Goal: Information Seeking & Learning: Learn about a topic

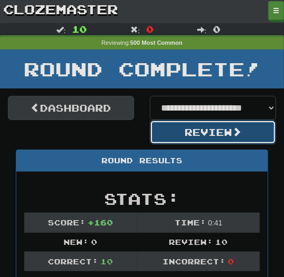
click at [204, 127] on button "Review" at bounding box center [213, 132] width 126 height 24
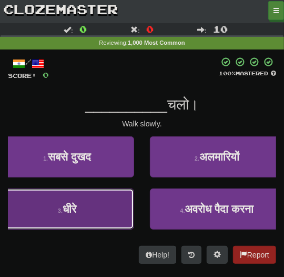
click at [90, 192] on button "3 . धीरे" at bounding box center [67, 208] width 134 height 41
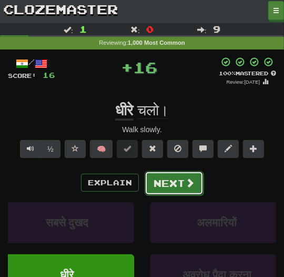
click at [160, 185] on button "Next" at bounding box center [174, 183] width 59 height 24
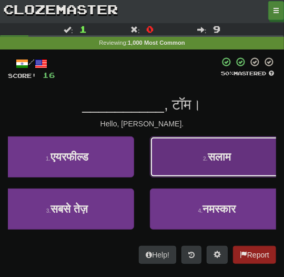
click at [181, 163] on button "2 . सलाम" at bounding box center [217, 156] width 134 height 41
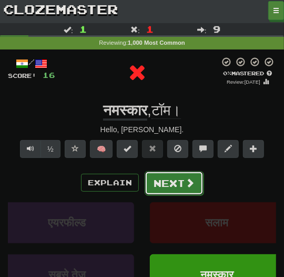
click at [179, 174] on button "Next" at bounding box center [174, 183] width 59 height 24
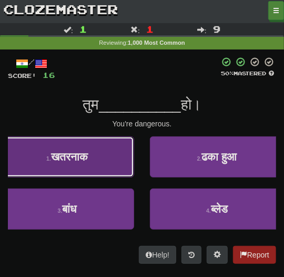
click at [118, 160] on button "1 . खतरनाक" at bounding box center [67, 156] width 134 height 41
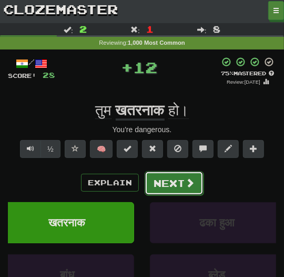
click at [170, 180] on button "Next" at bounding box center [174, 183] width 59 height 24
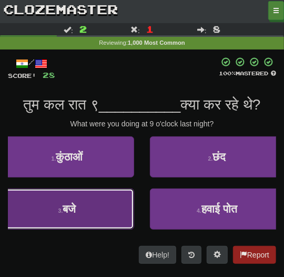
click at [117, 209] on button "3 . बजे" at bounding box center [67, 208] width 134 height 41
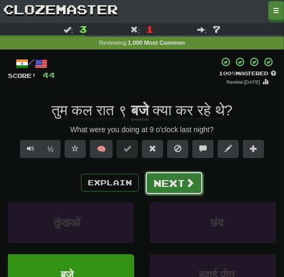
click at [155, 190] on button "Next" at bounding box center [174, 183] width 59 height 24
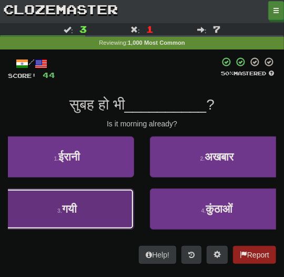
click at [132, 197] on button "3 . गयी" at bounding box center [67, 208] width 134 height 41
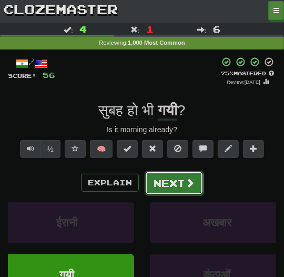
click at [157, 183] on button "Next" at bounding box center [174, 183] width 59 height 24
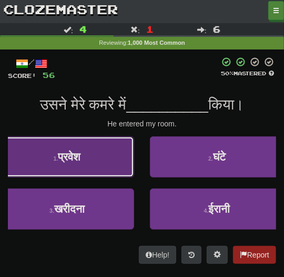
click at [123, 174] on button "1 . प्रवेश" at bounding box center [67, 156] width 134 height 41
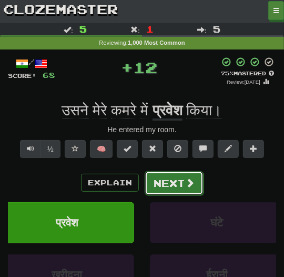
click at [152, 178] on button "Next" at bounding box center [174, 183] width 59 height 24
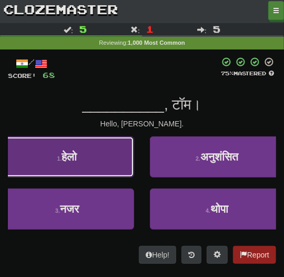
click at [117, 169] on button "1 . हेलो" at bounding box center [67, 156] width 134 height 41
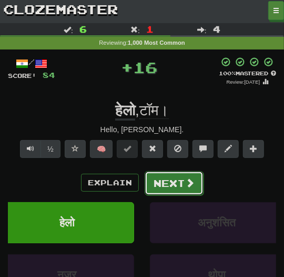
click at [179, 183] on button "Next" at bounding box center [174, 183] width 59 height 24
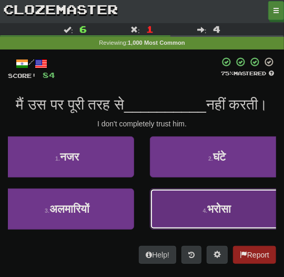
click at [176, 216] on button "4 . भरोसा" at bounding box center [217, 208] width 134 height 41
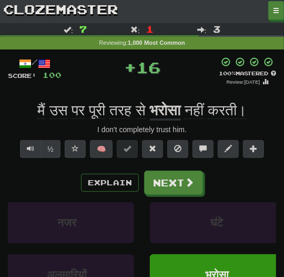
click at [171, 194] on div "Explain Next नजर घंटे अलमारियों भरोसा Learn more: नजर घंटे अलमारियों भरोसा" at bounding box center [142, 245] width 268 height 151
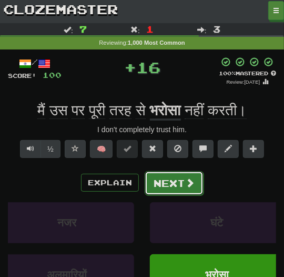
click at [171, 192] on button "Next" at bounding box center [174, 183] width 59 height 24
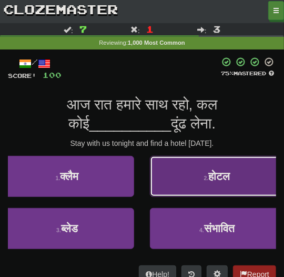
click at [175, 188] on button "2 . होटल" at bounding box center [217, 176] width 134 height 41
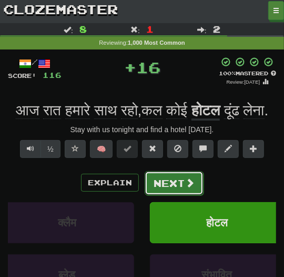
click at [175, 195] on button "Next" at bounding box center [174, 183] width 59 height 24
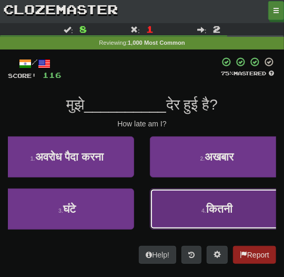
click at [167, 202] on button "4 . कितनी" at bounding box center [217, 208] width 134 height 41
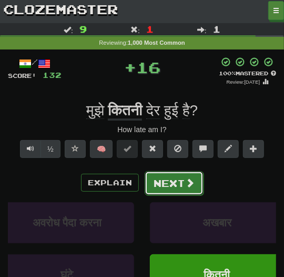
click at [168, 189] on button "Next" at bounding box center [174, 183] width 59 height 24
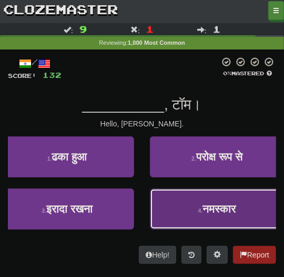
click at [171, 199] on button "4 . नमस्कार" at bounding box center [217, 208] width 134 height 41
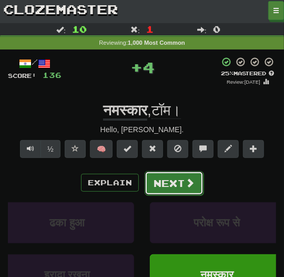
click at [171, 187] on button "Next" at bounding box center [174, 183] width 59 height 24
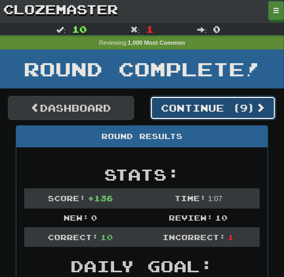
click at [185, 105] on button "Continue ( 9 )" at bounding box center [213, 108] width 126 height 24
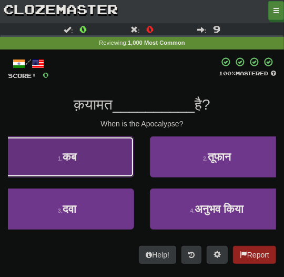
click at [103, 160] on button "1 . कब" at bounding box center [67, 156] width 134 height 41
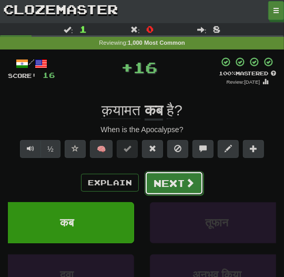
click at [165, 178] on button "Next" at bounding box center [174, 183] width 59 height 24
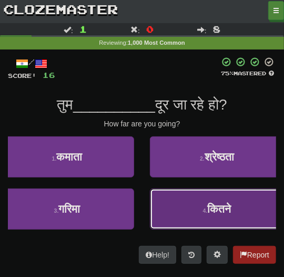
click at [184, 199] on button "4 . कितने" at bounding box center [217, 208] width 134 height 41
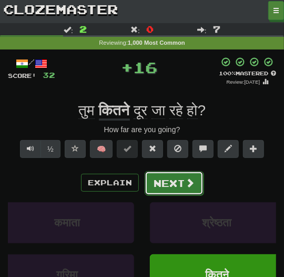
click at [180, 188] on button "Next" at bounding box center [174, 183] width 59 height 24
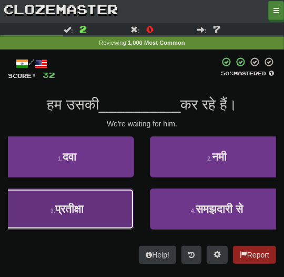
click at [113, 198] on button "3 . प्रतीक्षा" at bounding box center [67, 208] width 134 height 41
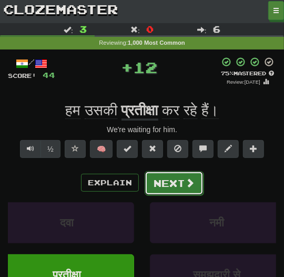
click at [176, 181] on button "Next" at bounding box center [174, 183] width 59 height 24
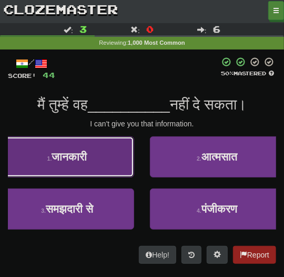
click at [121, 164] on button "1 . जानकारी" at bounding box center [67, 156] width 134 height 41
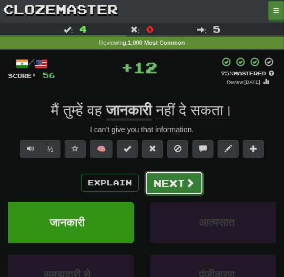
click at [192, 182] on span at bounding box center [189, 182] width 9 height 9
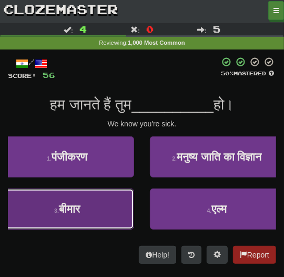
click at [108, 202] on button "3 . बीमार" at bounding box center [67, 208] width 134 height 41
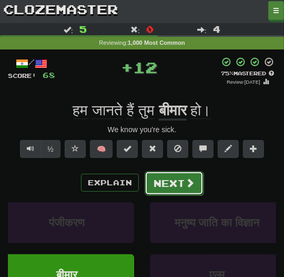
click at [179, 188] on button "Next" at bounding box center [174, 183] width 59 height 24
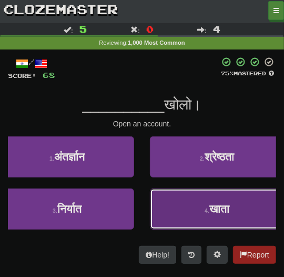
click at [180, 196] on button "4 . खाता" at bounding box center [217, 208] width 134 height 41
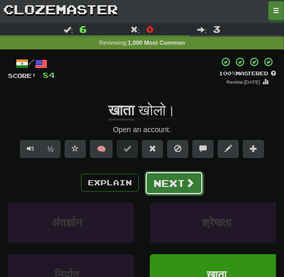
click at [179, 188] on button "Next" at bounding box center [174, 183] width 59 height 24
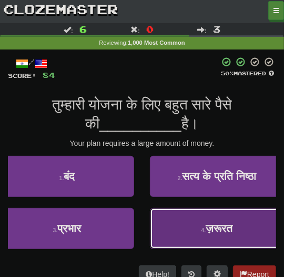
click at [185, 236] on button "4 . ज़रूरत" at bounding box center [217, 228] width 134 height 41
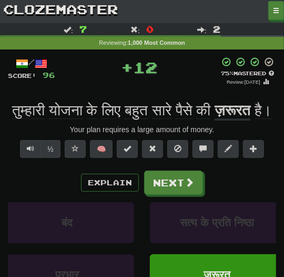
click at [180, 213] on div "Explain Next बंद सत्य के प्रति निष्ठा प्रभार ज़रूरत Learn more: बंद सत्य के प्र…" at bounding box center [142, 245] width 268 height 151
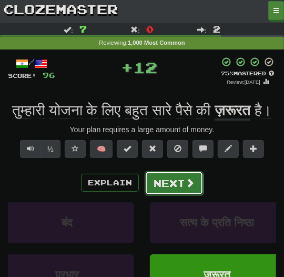
click at [180, 195] on button "Next" at bounding box center [174, 183] width 59 height 24
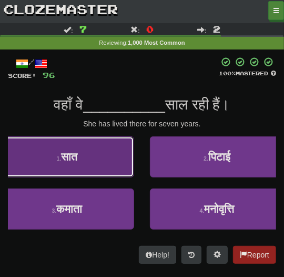
click at [115, 172] on button "1 . सात" at bounding box center [67, 156] width 134 height 41
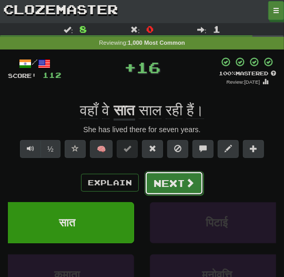
click at [175, 189] on button "Next" at bounding box center [174, 183] width 59 height 24
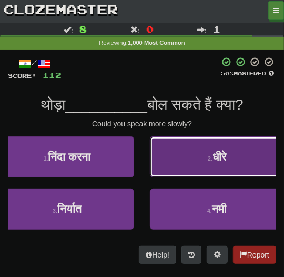
click at [189, 171] on button "2 . धीरे" at bounding box center [217, 156] width 134 height 41
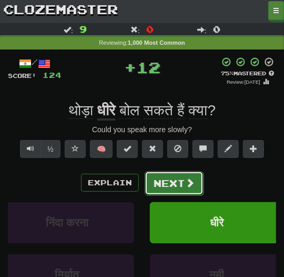
click at [183, 181] on button "Next" at bounding box center [174, 183] width 59 height 24
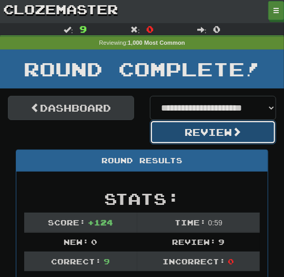
click at [194, 136] on button "Review" at bounding box center [213, 132] width 126 height 24
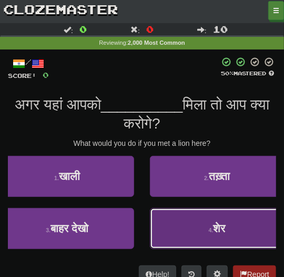
click at [192, 228] on button "4 . शेर" at bounding box center [217, 228] width 134 height 41
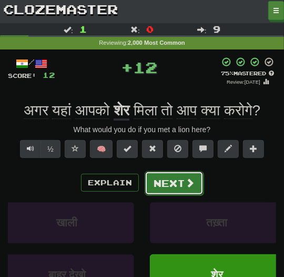
click at [176, 195] on button "Next" at bounding box center [174, 183] width 59 height 24
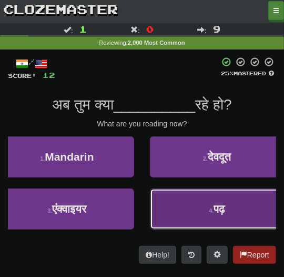
click at [191, 204] on button "4 . पढ़" at bounding box center [217, 208] width 134 height 41
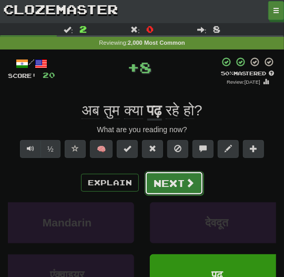
click at [188, 190] on button "Next" at bounding box center [174, 183] width 59 height 24
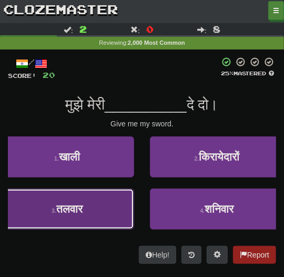
click at [93, 216] on button "3 . तलवार" at bounding box center [67, 208] width 134 height 41
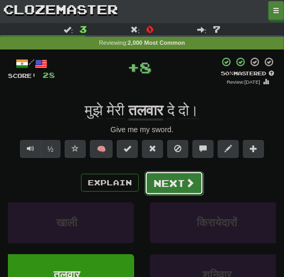
click at [168, 189] on button "Next" at bounding box center [174, 183] width 59 height 24
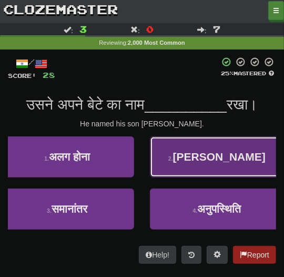
click at [210, 145] on button "2 . जेम्स" at bounding box center [217, 156] width 134 height 41
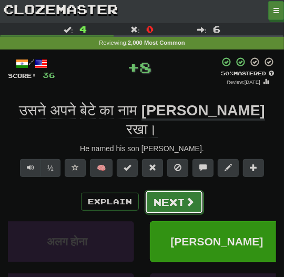
click at [185, 197] on span at bounding box center [189, 201] width 9 height 9
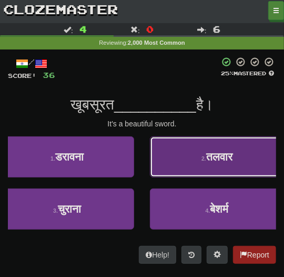
click at [206, 159] on span "तलवार" at bounding box center [219, 156] width 26 height 12
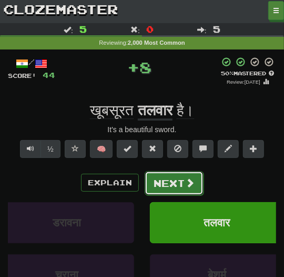
click at [195, 185] on button "Next" at bounding box center [174, 183] width 59 height 24
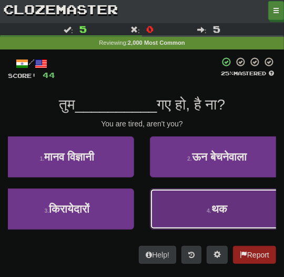
click at [194, 194] on button "4 . थक" at bounding box center [217, 208] width 134 height 41
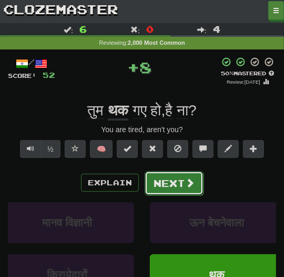
click at [190, 188] on button "Next" at bounding box center [174, 183] width 59 height 24
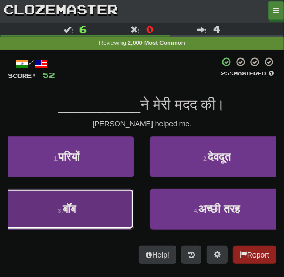
click at [90, 213] on button "3 . बॉब" at bounding box center [67, 208] width 134 height 41
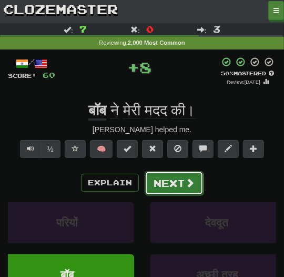
click at [150, 184] on button "Next" at bounding box center [174, 183] width 59 height 24
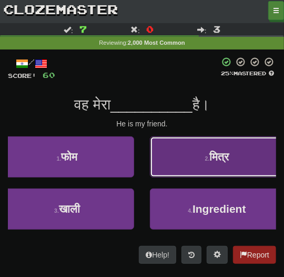
click at [202, 161] on button "2 . मित्र" at bounding box center [217, 156] width 134 height 41
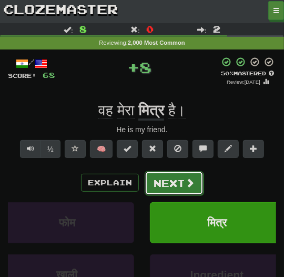
click at [175, 176] on button "Next" at bounding box center [174, 183] width 59 height 24
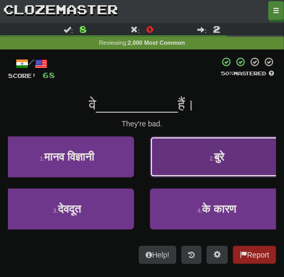
click at [181, 165] on button "2 . बुरे" at bounding box center [217, 156] width 134 height 41
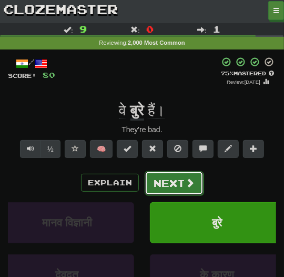
click at [178, 175] on button "Next" at bounding box center [174, 183] width 59 height 24
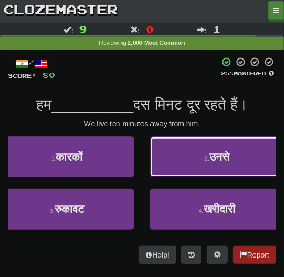
click at [178, 175] on button "2 . उनसे" at bounding box center [217, 156] width 134 height 41
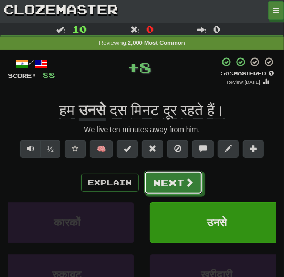
click at [178, 175] on button "Next" at bounding box center [173, 182] width 59 height 24
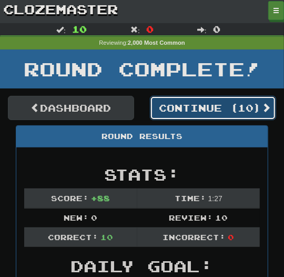
click at [194, 115] on button "Continue ( 10 )" at bounding box center [213, 108] width 126 height 24
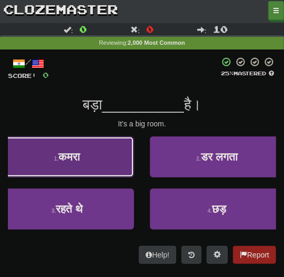
click at [101, 154] on button "1 . कमरा" at bounding box center [67, 156] width 134 height 41
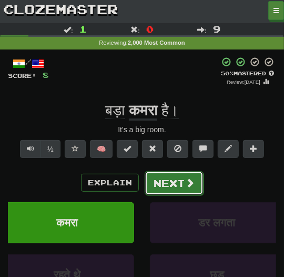
click at [158, 177] on button "Next" at bounding box center [174, 183] width 59 height 24
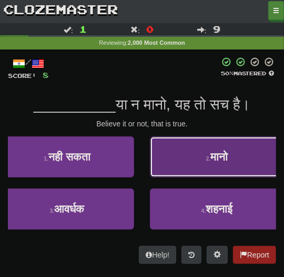
click at [165, 165] on button "2 . मानो" at bounding box center [217, 156] width 134 height 41
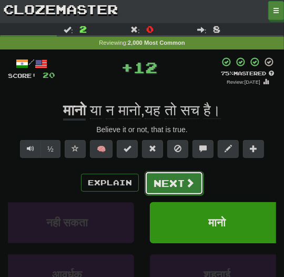
click at [165, 180] on button "Next" at bounding box center [174, 183] width 59 height 24
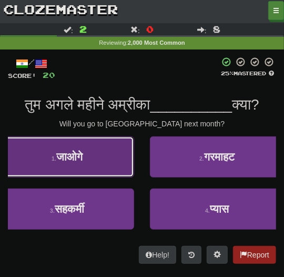
click at [119, 170] on button "1 . जाओगे" at bounding box center [67, 156] width 134 height 41
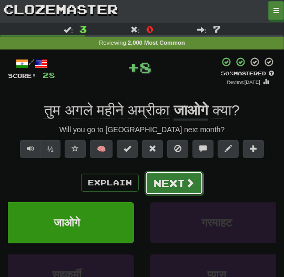
click at [151, 191] on button "Next" at bounding box center [174, 183] width 59 height 24
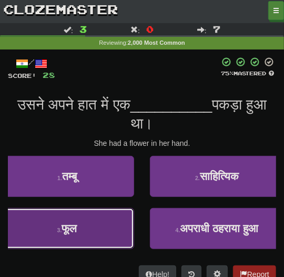
click at [109, 219] on button "3 . फूल" at bounding box center [67, 228] width 134 height 41
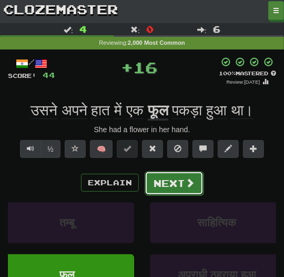
click at [169, 187] on button "Next" at bounding box center [174, 183] width 59 height 24
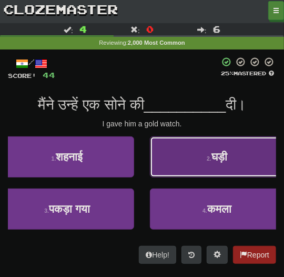
click at [174, 174] on button "2 . घड़ी" at bounding box center [217, 156] width 134 height 41
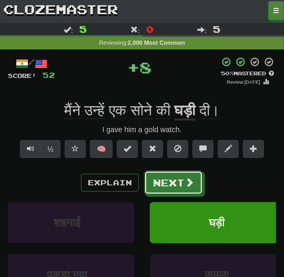
click at [174, 174] on button "Next" at bounding box center [173, 182] width 59 height 24
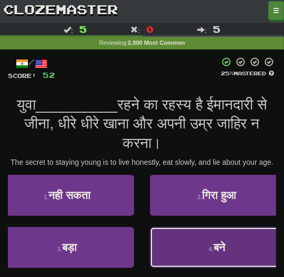
click at [176, 243] on button "4 . बने" at bounding box center [217, 247] width 134 height 41
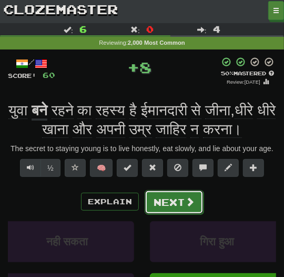
click at [170, 207] on button "Next" at bounding box center [174, 202] width 59 height 24
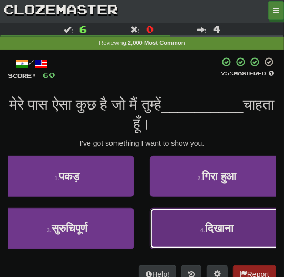
click at [167, 228] on button "4 . दिखाना" at bounding box center [217, 228] width 134 height 41
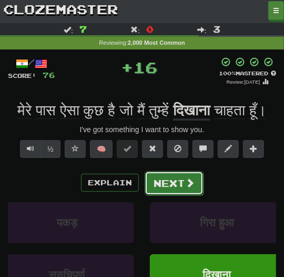
click at [164, 195] on button "Next" at bounding box center [174, 183] width 59 height 24
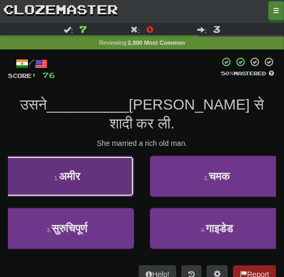
click at [96, 160] on button "1 . अमीर" at bounding box center [67, 176] width 134 height 41
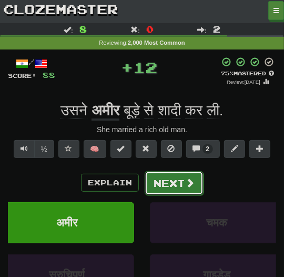
click at [159, 185] on button "Next" at bounding box center [174, 183] width 59 height 24
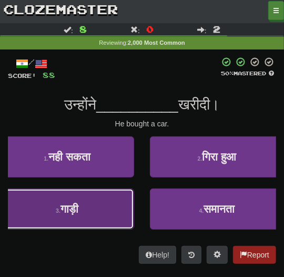
click at [104, 215] on button "3 . गाड़ी" at bounding box center [67, 208] width 134 height 41
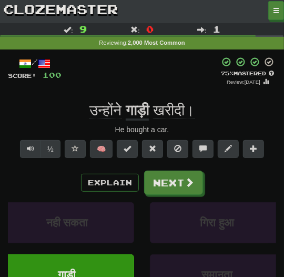
click at [155, 200] on div "Explain Next नही सकता गिरा हुआ गाड़ी समानता Learn more: नही सकता गिरा हुआ गाड़ी…" at bounding box center [142, 245] width 268 height 151
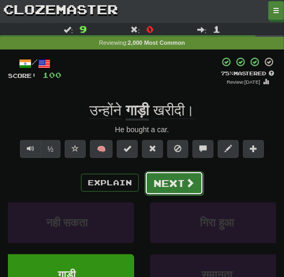
click at [159, 185] on button "Next" at bounding box center [174, 183] width 59 height 24
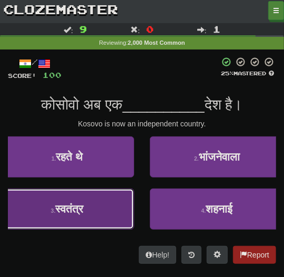
click at [121, 208] on button "3 . स्वतंत्र" at bounding box center [67, 208] width 134 height 41
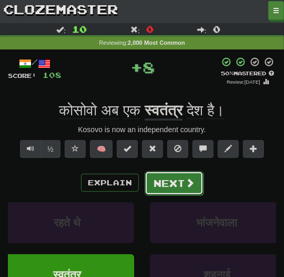
click at [160, 190] on button "Next" at bounding box center [174, 183] width 59 height 24
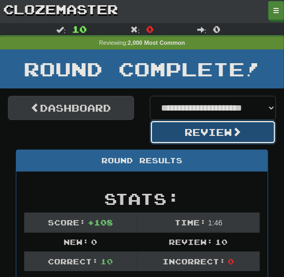
click at [184, 137] on button "Review" at bounding box center [213, 132] width 126 height 24
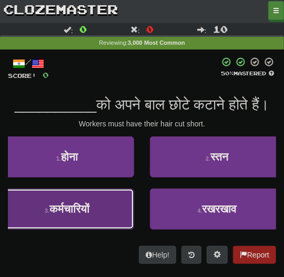
click at [119, 215] on button "3 . कर्मचारियों" at bounding box center [67, 208] width 134 height 41
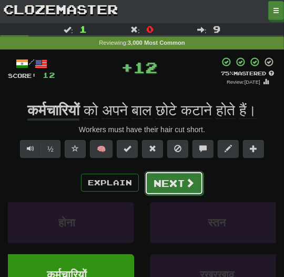
click at [154, 190] on button "Next" at bounding box center [174, 183] width 59 height 24
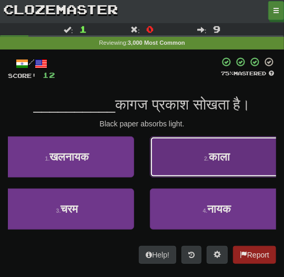
click at [177, 164] on button "2 . [GEOGRAPHIC_DATA]" at bounding box center [217, 156] width 134 height 41
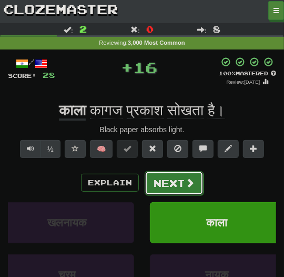
click at [173, 174] on button "Next" at bounding box center [174, 183] width 59 height 24
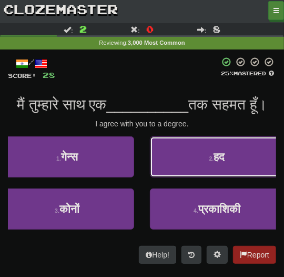
click at [173, 174] on button "2 . हद" at bounding box center [217, 156] width 134 height 41
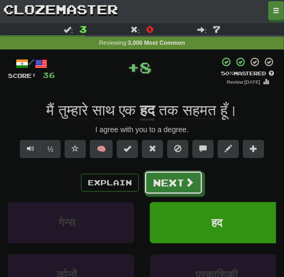
click at [173, 174] on button "Next" at bounding box center [173, 182] width 59 height 24
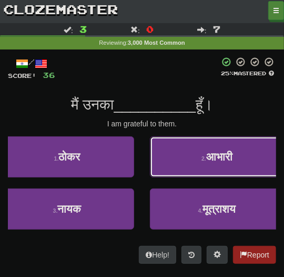
click at [173, 174] on button "2 . आभारी" at bounding box center [217, 156] width 134 height 41
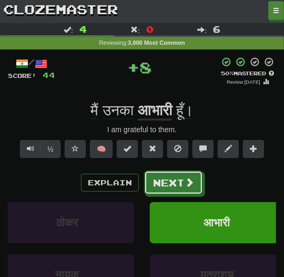
click at [173, 174] on button "Next" at bounding box center [173, 182] width 59 height 24
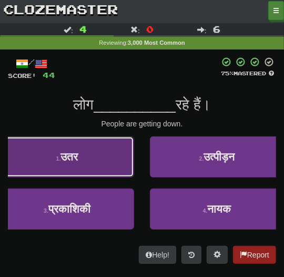
click at [105, 174] on button "1 . उतर" at bounding box center [67, 156] width 134 height 41
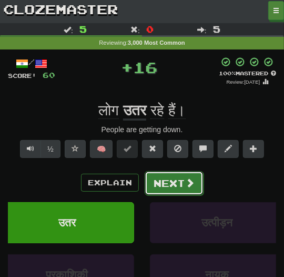
click at [155, 180] on button "Next" at bounding box center [174, 183] width 59 height 24
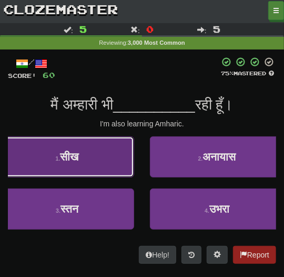
click at [78, 154] on span "सीख" at bounding box center [69, 156] width 18 height 12
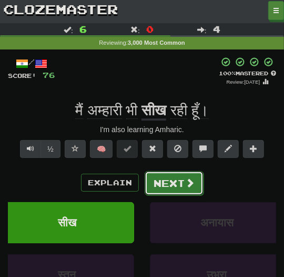
click at [181, 180] on button "Next" at bounding box center [174, 183] width 59 height 24
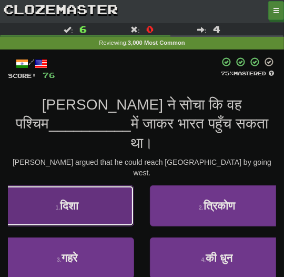
click at [108, 185] on button "1 . दिशा" at bounding box center [67, 205] width 134 height 41
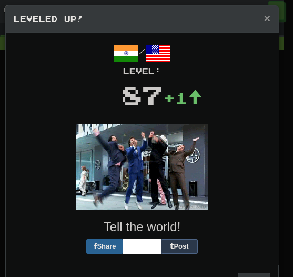
click at [264, 17] on span "×" at bounding box center [267, 18] width 6 height 12
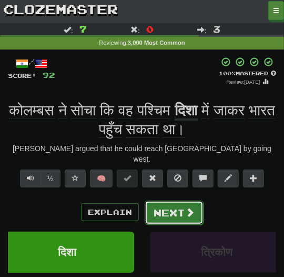
click at [161, 200] on button "Next" at bounding box center [174, 212] width 59 height 24
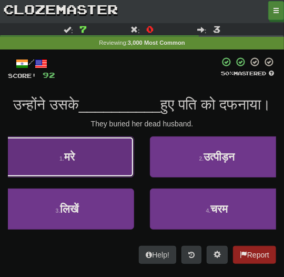
click at [129, 177] on button "1 . मरे" at bounding box center [67, 156] width 134 height 41
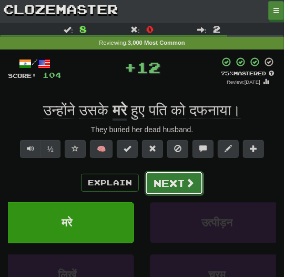
click at [156, 185] on button "Next" at bounding box center [174, 183] width 59 height 24
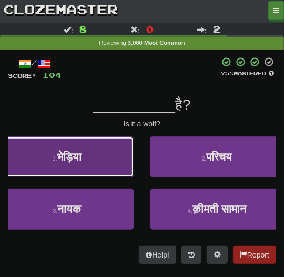
click at [118, 166] on button "1 . [GEOGRAPHIC_DATA]" at bounding box center [67, 156] width 134 height 41
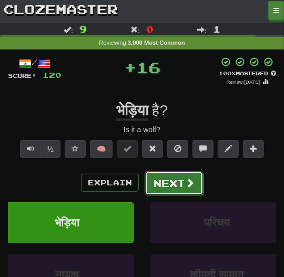
click at [166, 188] on button "Next" at bounding box center [174, 183] width 59 height 24
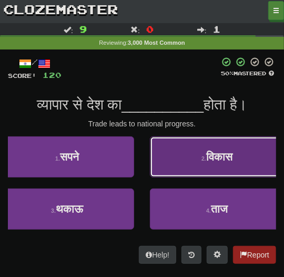
click at [191, 147] on button "2 . विकास" at bounding box center [217, 156] width 134 height 41
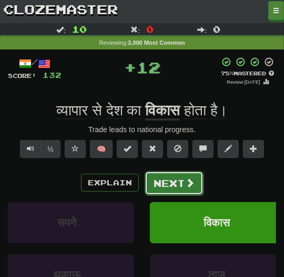
click at [177, 176] on button "Next" at bounding box center [174, 183] width 59 height 24
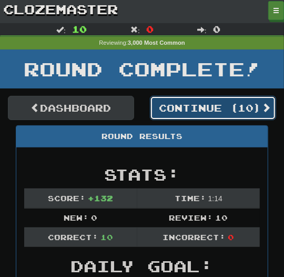
click at [197, 106] on button "Continue ( 10 )" at bounding box center [213, 108] width 126 height 24
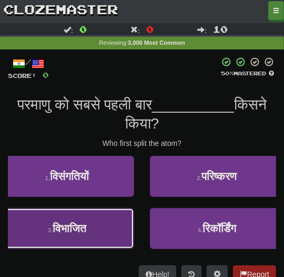
click at [119, 211] on button "3 . विभाजित" at bounding box center [67, 228] width 134 height 41
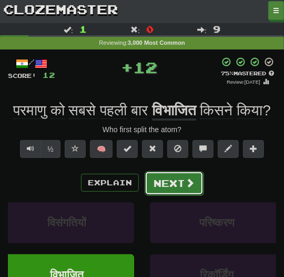
click at [181, 194] on button "Next" at bounding box center [174, 183] width 59 height 24
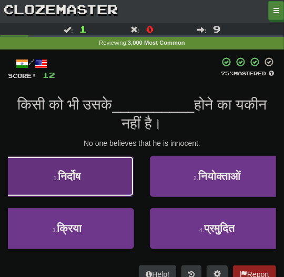
click at [100, 190] on button "1 . निर्दोष" at bounding box center [67, 176] width 134 height 41
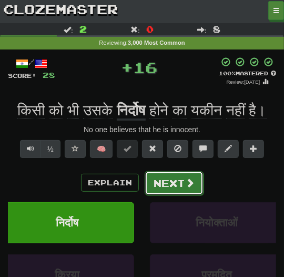
click at [170, 195] on button "Next" at bounding box center [174, 183] width 59 height 24
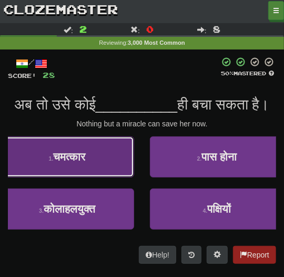
click at [123, 177] on button "1 . चमत्कार" at bounding box center [67, 156] width 134 height 41
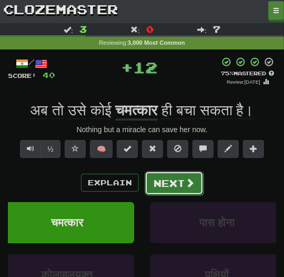
click at [174, 185] on button "Next" at bounding box center [174, 183] width 59 height 24
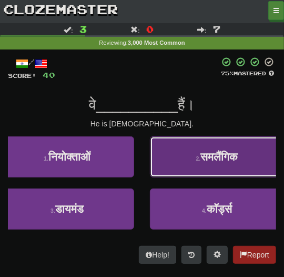
click at [185, 168] on button "2 . समलैंगिक" at bounding box center [217, 156] width 134 height 41
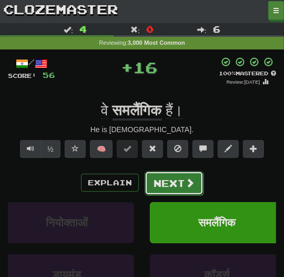
click at [163, 187] on button "Next" at bounding box center [174, 183] width 59 height 24
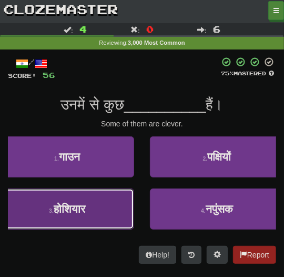
click at [90, 210] on button "3 . [GEOGRAPHIC_DATA]" at bounding box center [67, 208] width 134 height 41
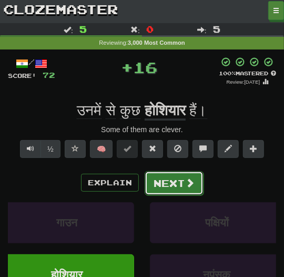
click at [156, 183] on button "Next" at bounding box center [174, 183] width 59 height 24
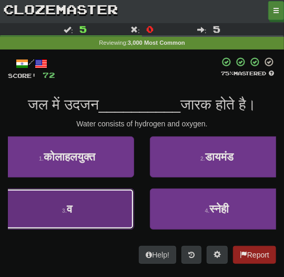
click at [99, 214] on button "3 . व" at bounding box center [67, 208] width 134 height 41
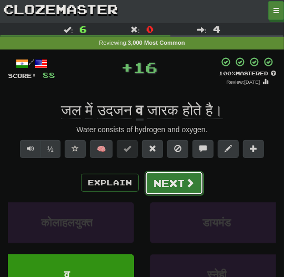
click at [184, 185] on button "Next" at bounding box center [174, 183] width 59 height 24
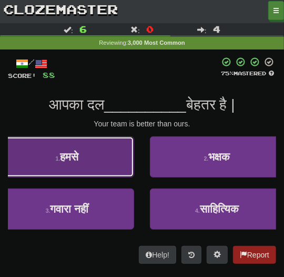
click at [115, 174] on button "1 . हमसे" at bounding box center [67, 156] width 134 height 41
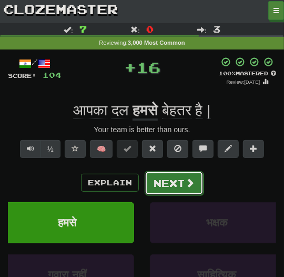
click at [166, 179] on button "Next" at bounding box center [174, 183] width 59 height 24
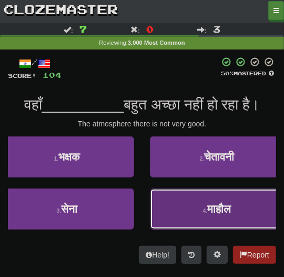
click at [192, 204] on button "4 . [GEOGRAPHIC_DATA]" at bounding box center [217, 208] width 134 height 41
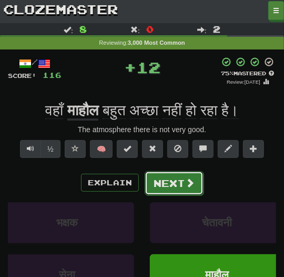
click at [183, 190] on button "Next" at bounding box center [174, 183] width 59 height 24
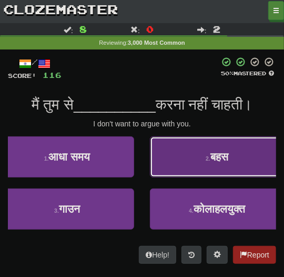
click at [199, 158] on button "2 . बहस" at bounding box center [217, 156] width 134 height 41
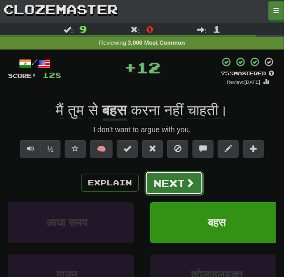
click at [180, 180] on button "Next" at bounding box center [174, 183] width 59 height 24
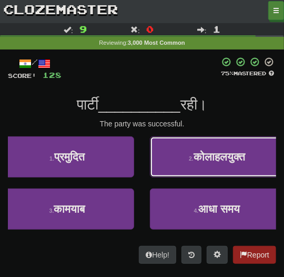
click at [189, 158] on small "2 ." at bounding box center [191, 158] width 5 height 6
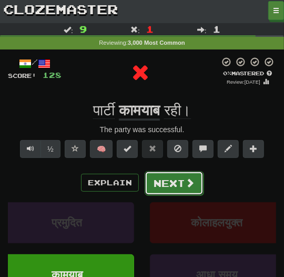
click at [157, 179] on button "Next" at bounding box center [174, 183] width 59 height 24
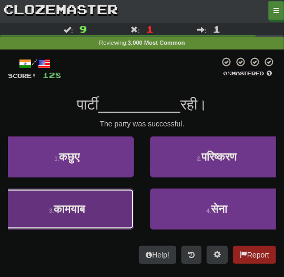
click at [105, 209] on button "3 . [GEOGRAPHIC_DATA]" at bounding box center [67, 208] width 134 height 41
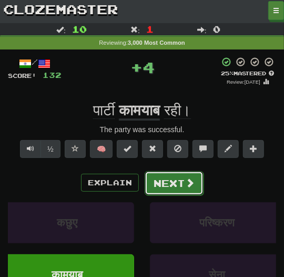
click at [159, 192] on button "Next" at bounding box center [174, 183] width 59 height 24
